Goal: Communication & Community: Share content

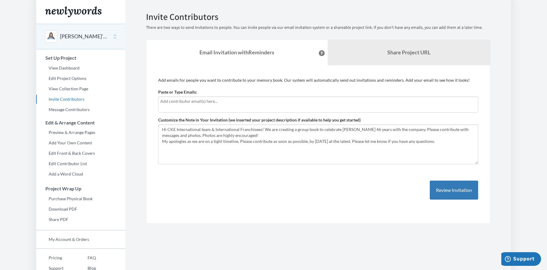
click at [194, 99] on input "text" at bounding box center [318, 101] width 316 height 7
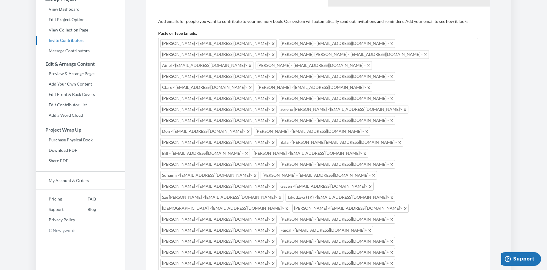
scroll to position [59, 0]
drag, startPoint x: 260, startPoint y: 184, endPoint x: 211, endPoint y: 187, distance: 48.1
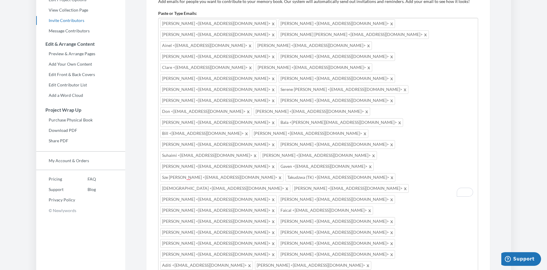
scroll to position [86, 0]
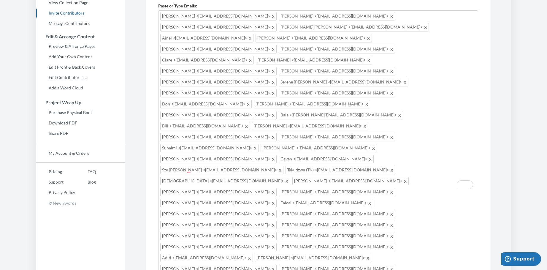
drag, startPoint x: 204, startPoint y: 163, endPoint x: 443, endPoint y: 158, distance: 239.1
drag, startPoint x: 443, startPoint y: 157, endPoint x: 448, endPoint y: 162, distance: 7.2
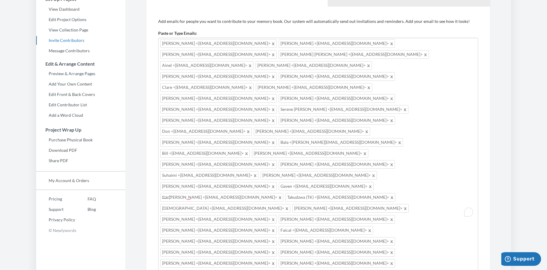
scroll to position [59, 0]
click at [428, 50] on span at bounding box center [425, 53] width 4 height 7
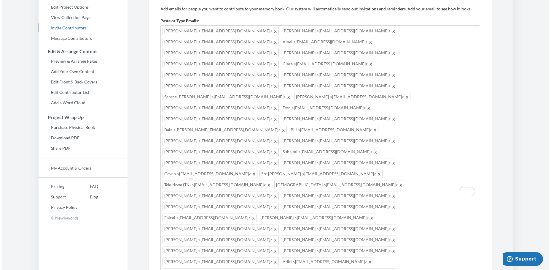
scroll to position [78, 0]
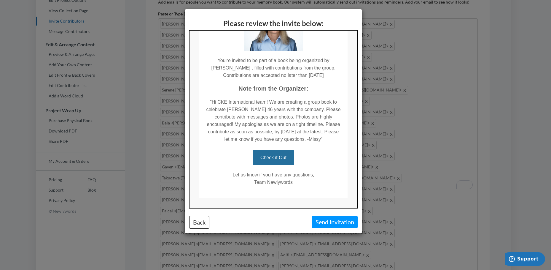
scroll to position [74, 0]
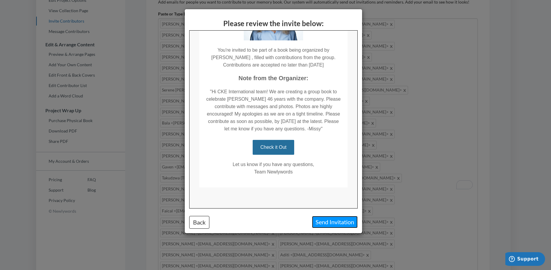
click at [338, 222] on button "Send Invitation" at bounding box center [335, 222] width 46 height 12
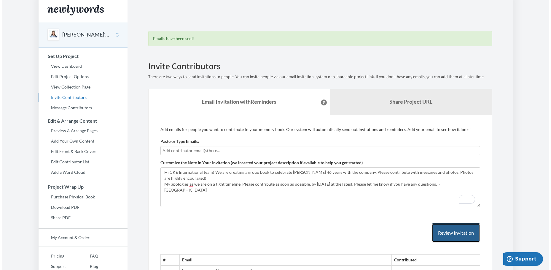
scroll to position [0, 0]
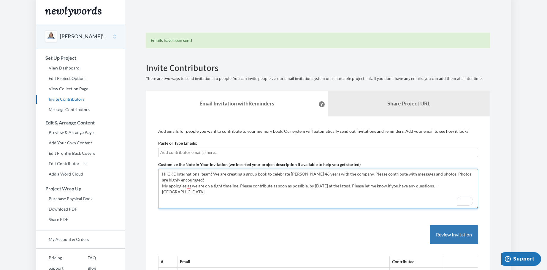
click at [209, 173] on textarea "Hi CKE International team & International Franchisees! We are creating a group …" at bounding box center [318, 189] width 320 height 40
click at [238, 193] on textarea "Hi CKE International team & International Franchisees! We are creating a group …" at bounding box center [318, 189] width 320 height 40
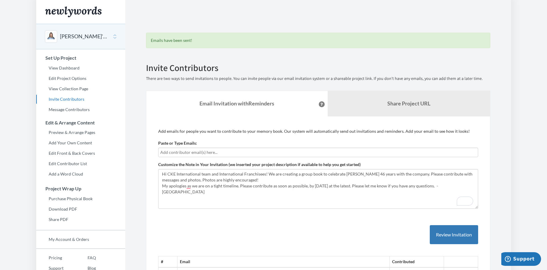
click at [188, 153] on input "text" at bounding box center [318, 152] width 316 height 7
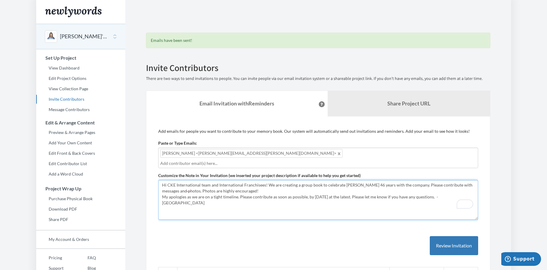
click at [324, 198] on textarea "Hi CKE International team & International Franchisees! We are creating a group …" at bounding box center [318, 200] width 320 height 40
drag, startPoint x: 263, startPoint y: 183, endPoint x: 160, endPoint y: 178, distance: 103.0
click at [160, 180] on textarea "Hi CKE International team & International Franchisees! We are creating a group …" at bounding box center [318, 200] width 320 height 40
click at [249, 196] on textarea "Hi CKE International team & International Franchisees! We are creating a group …" at bounding box center [318, 200] width 320 height 40
drag, startPoint x: 462, startPoint y: 188, endPoint x: 155, endPoint y: 176, distance: 307.8
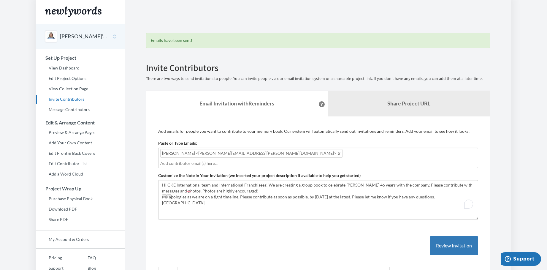
click at [6, 85] on body "Main menu [PERSON_NAME]'s Retirement Book Select a project [PERSON_NAME]'s Reti…" at bounding box center [273, 135] width 547 height 270
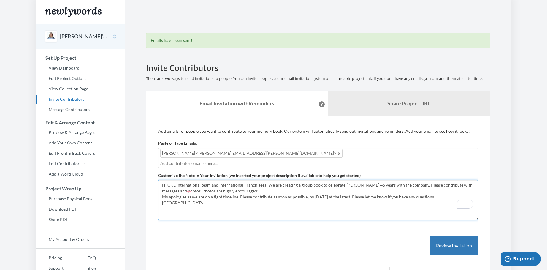
drag, startPoint x: 467, startPoint y: 189, endPoint x: 144, endPoint y: 174, distance: 322.8
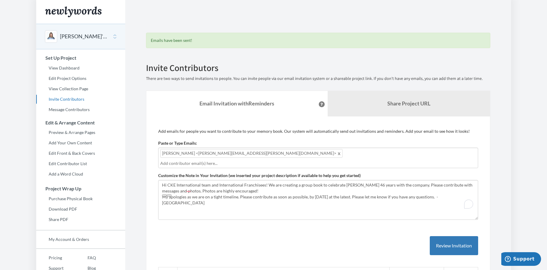
click at [13, 133] on body "Main menu [PERSON_NAME]'s Retirement Book Select a project [PERSON_NAME]'s Reti…" at bounding box center [273, 135] width 547 height 270
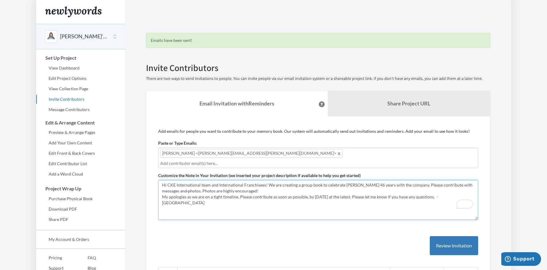
drag, startPoint x: 258, startPoint y: 184, endPoint x: 266, endPoint y: 180, distance: 8.6
click at [266, 180] on textarea "Hi CKE International team & International Franchisees! We are creating a group …" at bounding box center [318, 200] width 320 height 40
drag, startPoint x: 265, startPoint y: 177, endPoint x: 167, endPoint y: 179, distance: 98.2
click at [167, 180] on textarea "Hi CKE International team & International Franchisees! We are creating a group …" at bounding box center [318, 200] width 320 height 40
click at [320, 181] on textarea "Hi CKE International team & International Franchisees! We are creating a group …" at bounding box center [318, 200] width 320 height 40
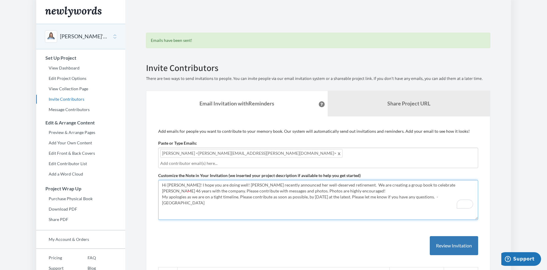
click at [384, 180] on textarea "Hi CKE International team & International Franchisees! We are creating a group …" at bounding box center [318, 200] width 320 height 40
drag, startPoint x: 458, startPoint y: 176, endPoint x: 446, endPoint y: 178, distance: 12.0
click at [446, 180] on textarea "Hi CKE International team & International Franchisees! We are creating a group …" at bounding box center [318, 200] width 320 height 40
click at [334, 185] on textarea "Hi CKE International team & International Franchisees! We are creating a group …" at bounding box center [318, 200] width 320 height 40
click at [465, 190] on textarea "Hi CKE International team & International Franchisees! We are creating a group …" at bounding box center [318, 200] width 320 height 40
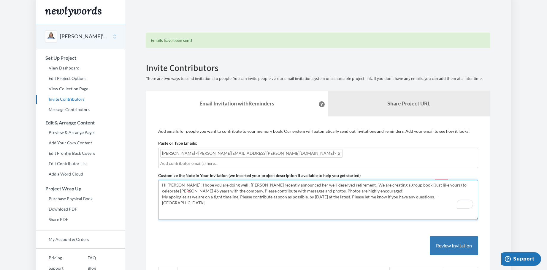
click at [225, 180] on textarea "Hi CKE International team & International Franchisees! We are creating a group …" at bounding box center [318, 200] width 320 height 40
click at [461, 187] on textarea "Hi CKE International team & International Franchisees! We are creating a group …" at bounding box center [318, 200] width 320 height 40
click at [166, 196] on textarea "Hi CKE International team & International Franchisees! We are creating a group …" at bounding box center [318, 200] width 320 height 40
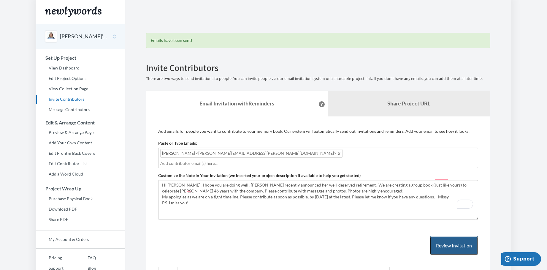
click at [456, 237] on button "Review Invitation" at bounding box center [453, 245] width 48 height 19
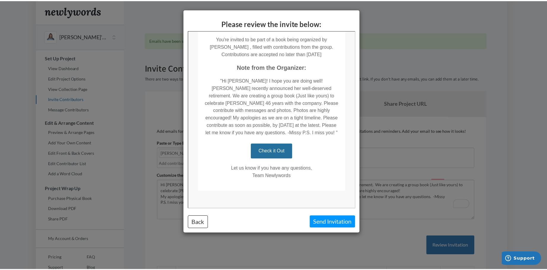
scroll to position [88, 0]
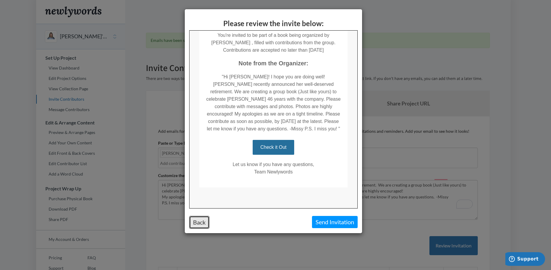
click at [201, 222] on button "Back" at bounding box center [199, 222] width 20 height 13
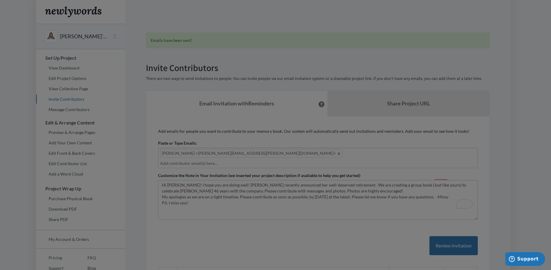
scroll to position [0, 0]
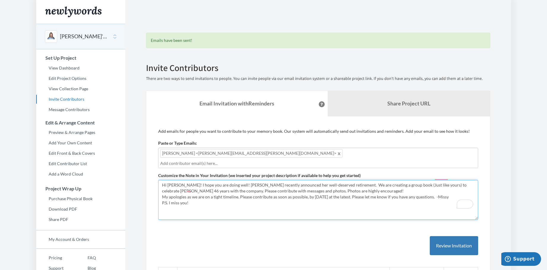
click at [461, 187] on textarea "Hi CKE International team & International Franchisees! We are creating a group …" at bounding box center [318, 200] width 320 height 40
click at [460, 188] on textarea "Hi CKE International team & International Franchisees! We are creating a group …" at bounding box center [318, 200] width 320 height 40
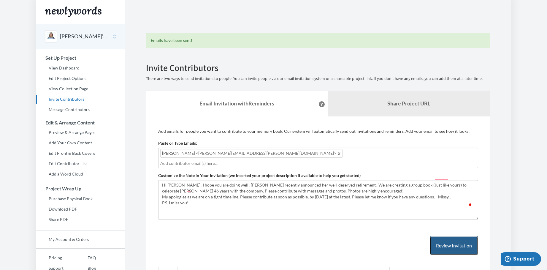
click at [445, 236] on button "Review Invitation" at bounding box center [453, 245] width 48 height 19
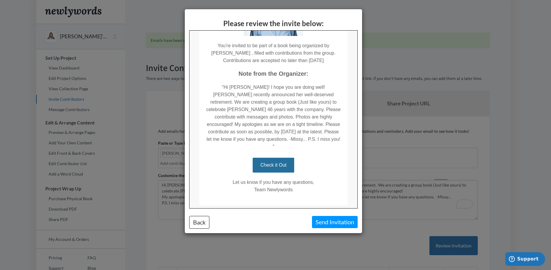
scroll to position [88, 0]
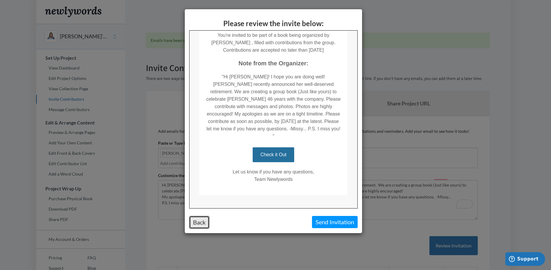
click at [195, 223] on button "Back" at bounding box center [199, 222] width 20 height 13
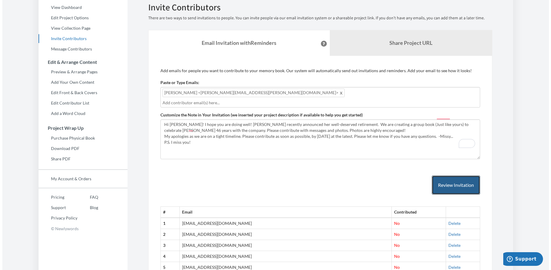
scroll to position [59, 0]
click at [455, 179] on button "Review Invitation" at bounding box center [453, 185] width 48 height 19
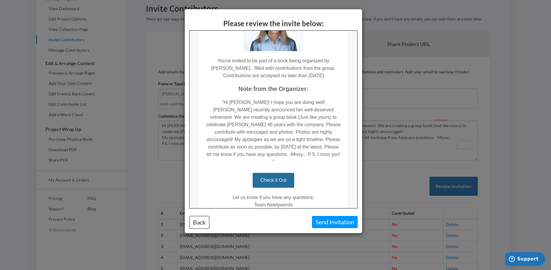
scroll to position [88, 0]
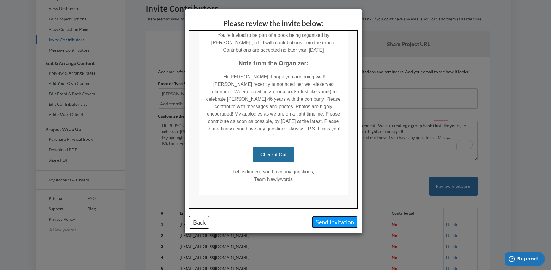
click at [335, 223] on button "Send Invitation" at bounding box center [335, 222] width 46 height 12
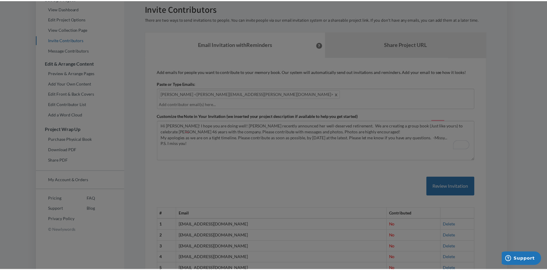
scroll to position [0, 0]
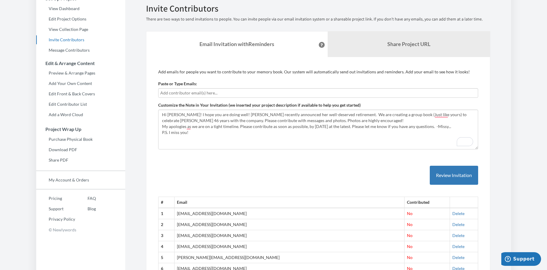
click at [4, 93] on body "Main menu Karen's Retirement Book Select a project Karen's Retirement Book Mike…" at bounding box center [273, 76] width 547 height 270
drag, startPoint x: 204, startPoint y: 134, endPoint x: 160, endPoint y: 110, distance: 50.6
click at [160, 110] on textarea "Hi CKE International team & International Franchisees! We are creating a group …" at bounding box center [318, 129] width 320 height 40
paste textarea "CKE International team and International Franchisees! We are creating a group b…"
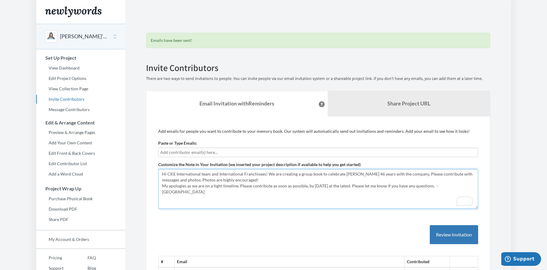
type textarea "Hi CKE International team and International Franchisees! We are creating a grou…"
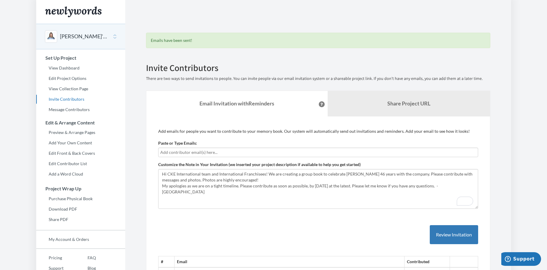
click at [15, 129] on body "Main menu Karen's Retirement Book Select a project Karen's Retirement Book Mike…" at bounding box center [273, 135] width 547 height 270
click at [74, 66] on link "View Dashboard" at bounding box center [80, 67] width 89 height 9
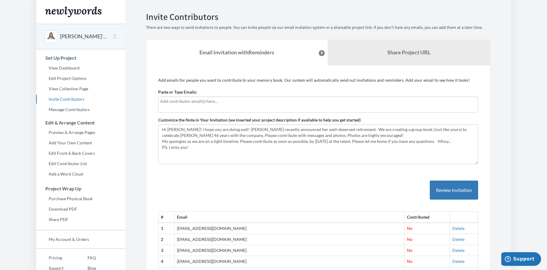
click at [22, 32] on body "Main menu Karen's Retirement Book Select a project Karen's Retirement Book Mike…" at bounding box center [273, 135] width 547 height 270
click at [71, 89] on link "View Collection Page" at bounding box center [80, 88] width 89 height 9
click at [189, 102] on input "text" at bounding box center [318, 101] width 316 height 7
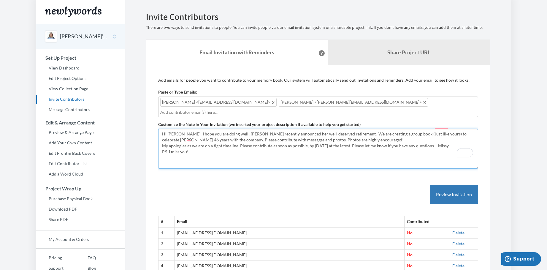
drag, startPoint x: 190, startPoint y: 142, endPoint x: 157, endPoint y: 122, distance: 38.9
paste textarea "We are creating a group book to celebrate Karen Reel's 46 years with the compan…"
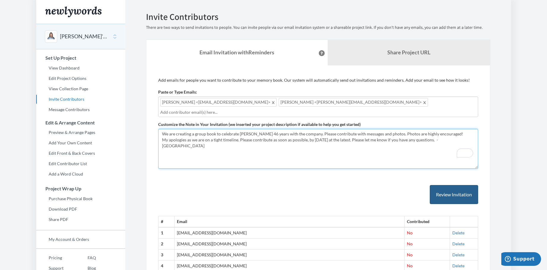
type textarea "We are creating a group book to celebrate Karen Reel's 46 years with the compan…"
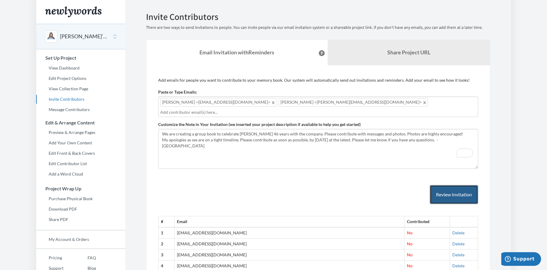
click at [456, 186] on button "Review Invitation" at bounding box center [453, 194] width 48 height 19
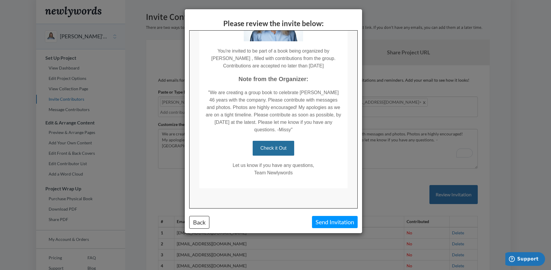
scroll to position [74, 0]
click at [191, 221] on button "Back" at bounding box center [199, 222] width 20 height 13
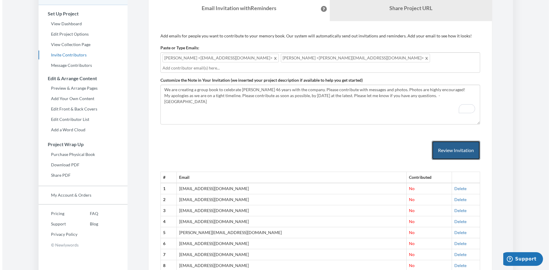
scroll to position [0, 0]
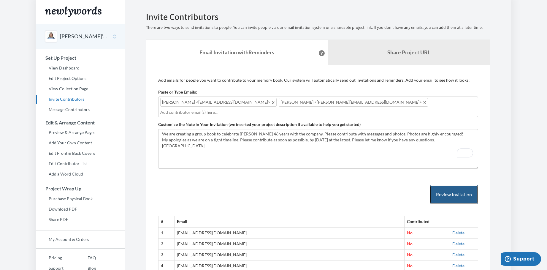
click at [453, 186] on button "Review Invitation" at bounding box center [453, 194] width 48 height 19
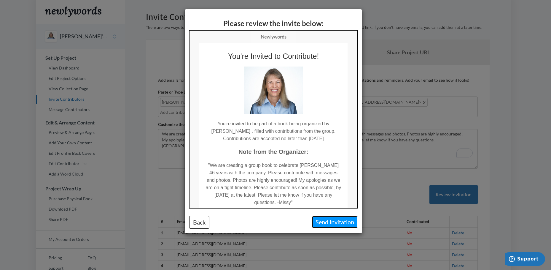
click at [334, 223] on button "Send Invitation" at bounding box center [335, 222] width 46 height 12
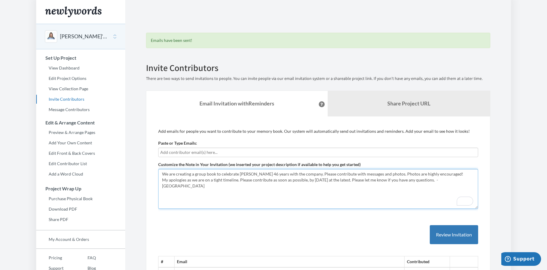
click at [295, 194] on textarea "Hi Mike! I hope you are doing well! Karen recently announced her well-deserved …" at bounding box center [318, 189] width 320 height 40
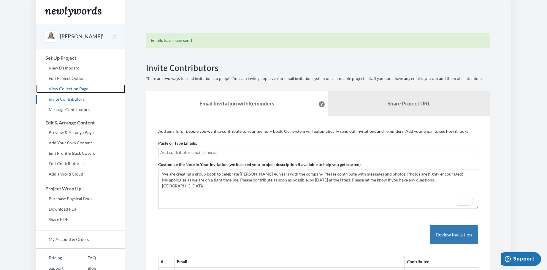
click at [71, 89] on link "View Collection Page" at bounding box center [80, 88] width 89 height 9
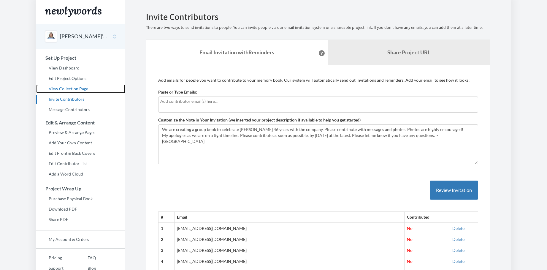
click at [72, 90] on link "View Collection Page" at bounding box center [80, 88] width 89 height 9
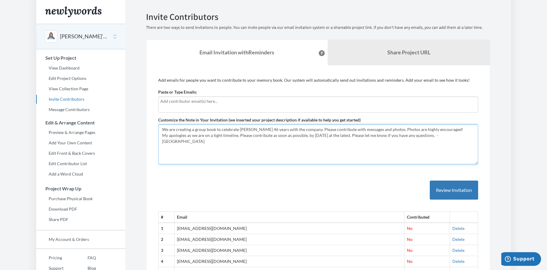
click at [162, 127] on textarea "We are creating a group book to celebrate Karen Reel's 46 years with the compan…" at bounding box center [318, 144] width 320 height 40
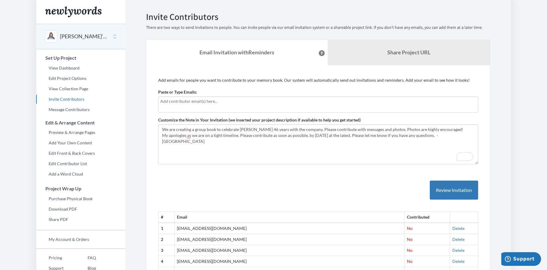
click at [216, 97] on div at bounding box center [318, 104] width 320 height 16
click at [25, 30] on body "Main menu [PERSON_NAME]'s Retirement Book Select a project [PERSON_NAME]'s Reti…" at bounding box center [273, 135] width 547 height 270
click at [65, 70] on link "View Dashboard" at bounding box center [80, 67] width 89 height 9
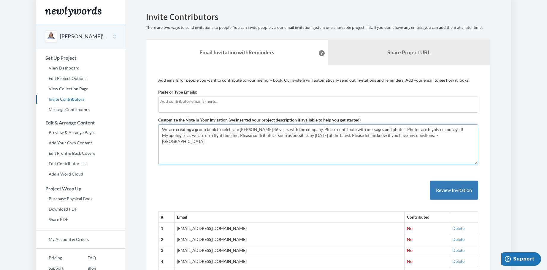
click at [163, 126] on textarea "We are creating a group book to celebrate [PERSON_NAME] 46 years with the compa…" at bounding box center [318, 144] width 320 height 40
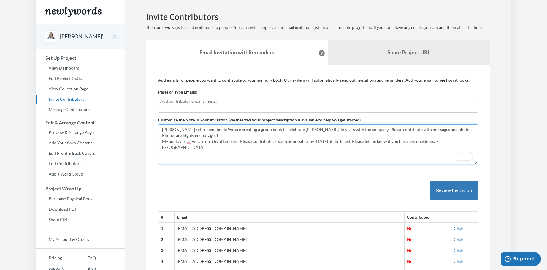
click at [316, 131] on textarea "We are creating a group book to celebrate [PERSON_NAME] 46 years with the compa…" at bounding box center [318, 144] width 320 height 40
click at [308, 130] on textarea "We are creating a group book to celebrate [PERSON_NAME] 46 years with the compa…" at bounding box center [318, 144] width 320 height 40
type textarea "[PERSON_NAME] retirement book: We are creating a group book to celebrate [PERSO…"
